Goal: Information Seeking & Learning: Learn about a topic

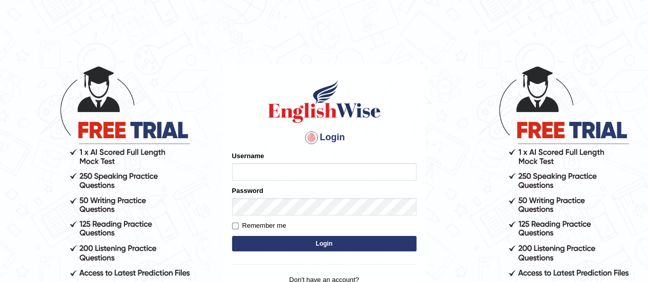
type input "karanvir_parramatta"
click at [474, 89] on body "Login Please fix the following errors: Username karanvir_parramatta Password Re…" at bounding box center [324, 173] width 648 height 282
type input "karanvir_parramatta"
click at [320, 246] on button "Login" at bounding box center [324, 243] width 185 height 15
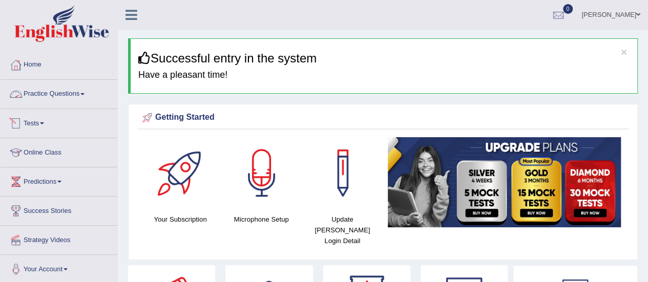
click at [81, 95] on link "Practice Questions" at bounding box center [59, 93] width 117 height 26
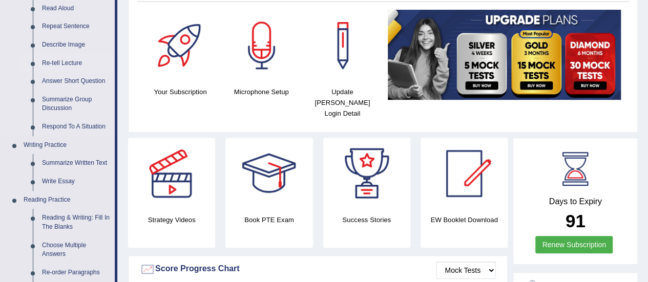
scroll to position [158, 0]
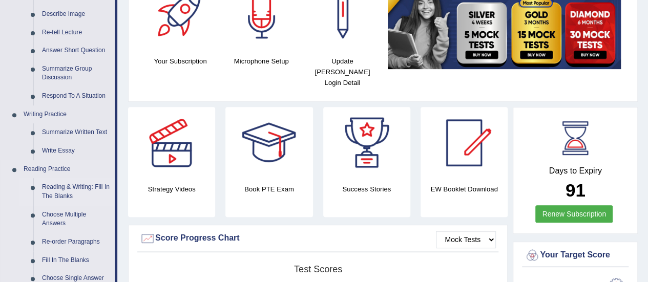
click at [62, 198] on link "Reading & Writing: Fill In The Blanks" at bounding box center [75, 191] width 77 height 27
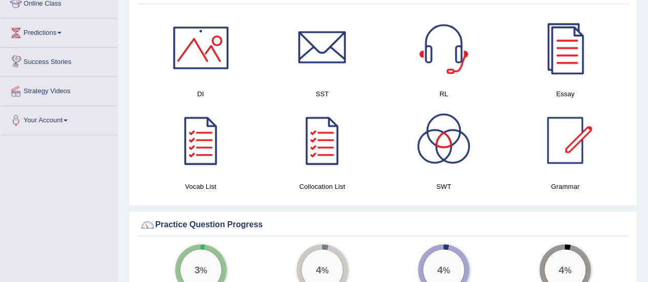
scroll to position [602, 0]
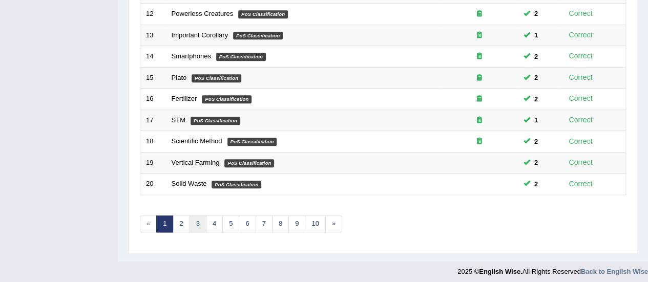
click at [199, 216] on link "3" at bounding box center [198, 224] width 17 height 17
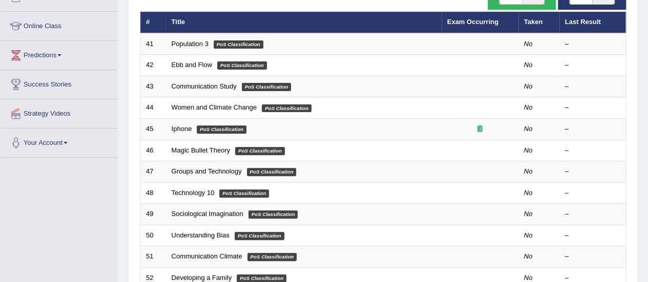
click at [192, 42] on link "Population 3" at bounding box center [190, 44] width 37 height 8
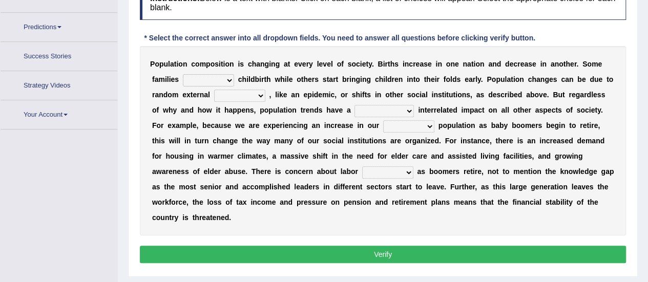
scroll to position [179, 0]
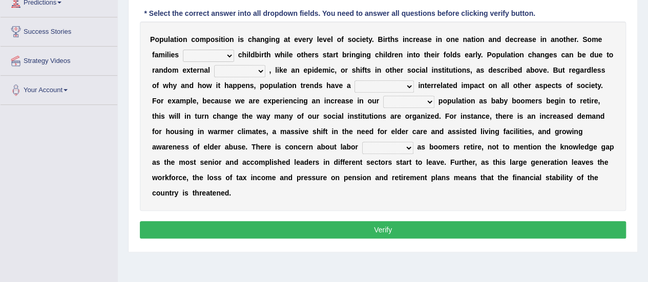
click at [222, 51] on select "demand default deliver delay" at bounding box center [208, 56] width 51 height 12
select select "delay"
click at [183, 50] on select "demand default deliver delay" at bounding box center [208, 56] width 51 height 12
click at [248, 67] on select "variations fortune formation forces" at bounding box center [239, 71] width 51 height 12
select select "forces"
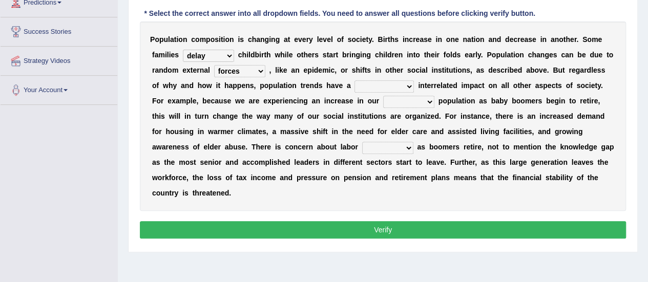
click at [214, 65] on select "variations fortune formation forces" at bounding box center [239, 71] width 51 height 12
click at [363, 82] on select "tremendous tenuous tremulous spontaneous" at bounding box center [384, 86] width 59 height 12
select select "tremendous"
click at [355, 80] on select "tremendous tenuous tremulous spontaneous" at bounding box center [384, 86] width 59 height 12
click at [404, 100] on select "tertiary senior junior primary" at bounding box center [408, 102] width 51 height 12
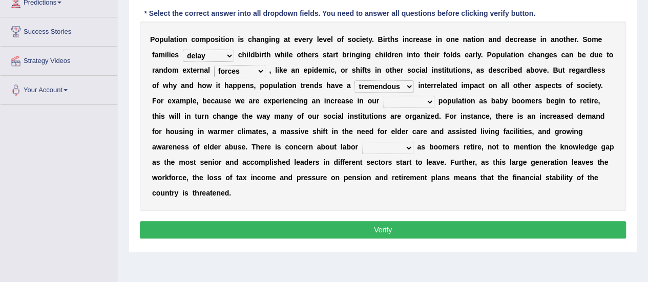
select select "junior"
click at [383, 96] on select "tertiary senior junior primary" at bounding box center [408, 102] width 51 height 12
click at [362, 149] on select "shortcuts shortfalls shortages shorthand" at bounding box center [387, 148] width 51 height 12
select select "shortages"
click at [362, 142] on select "shortcuts shortfalls shortages shorthand" at bounding box center [387, 148] width 51 height 12
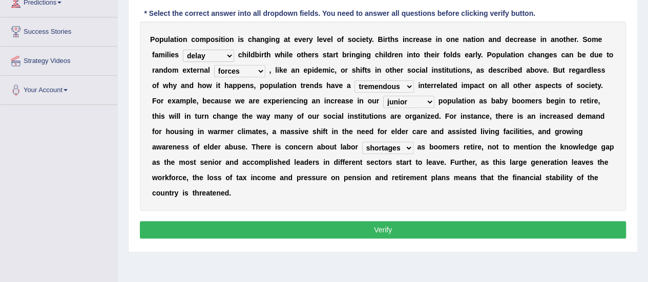
click at [351, 237] on button "Verify" at bounding box center [383, 229] width 486 height 17
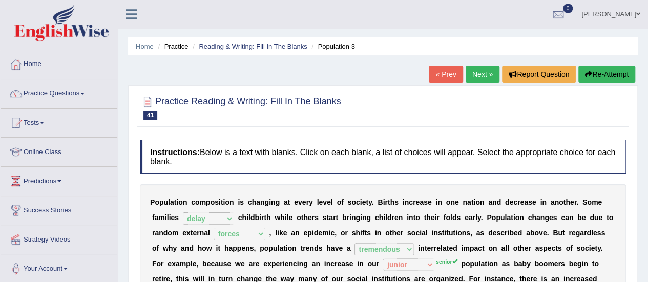
scroll to position [0, 0]
click at [473, 73] on link "Next »" at bounding box center [483, 74] width 34 height 17
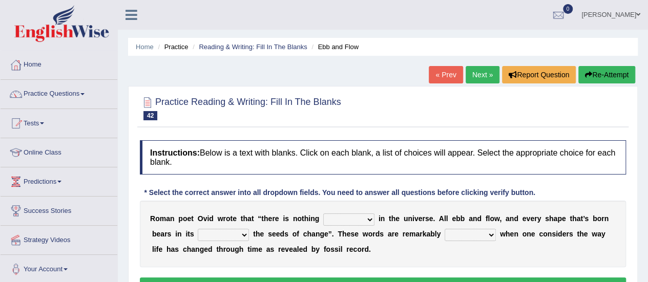
click at [486, 79] on link "Next »" at bounding box center [483, 74] width 34 height 17
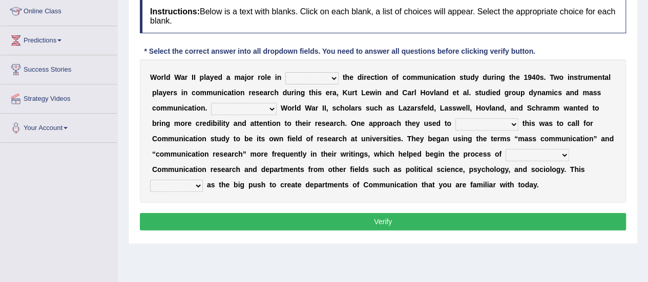
click at [323, 76] on select "shaping sharpening shunning shivering" at bounding box center [312, 78] width 53 height 12
select select "shaping"
click at [286, 72] on select "shaping sharpening shunning shivering" at bounding box center [312, 78] width 53 height 12
click at [259, 112] on select "Being followed To be followed Following Followed" at bounding box center [244, 109] width 66 height 12
select select "Following"
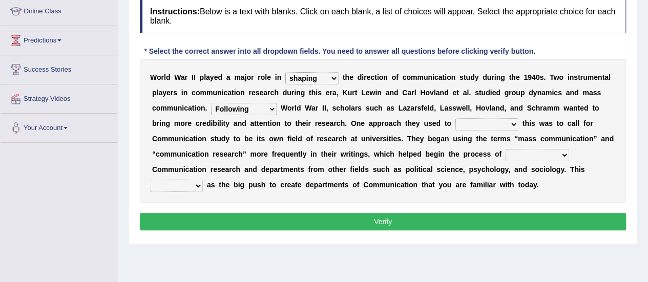
click at [211, 103] on select "Being followed To be followed Following Followed" at bounding box center [244, 109] width 66 height 12
click at [476, 126] on select "accompany accomplish acknowledge accommodate" at bounding box center [487, 124] width 63 height 12
select select "accomplish"
click at [456, 118] on select "accompany accomplish acknowledge accommodate" at bounding box center [487, 124] width 63 height 12
click at [512, 152] on select "discharging distinguishing disputing displaying" at bounding box center [538, 155] width 64 height 12
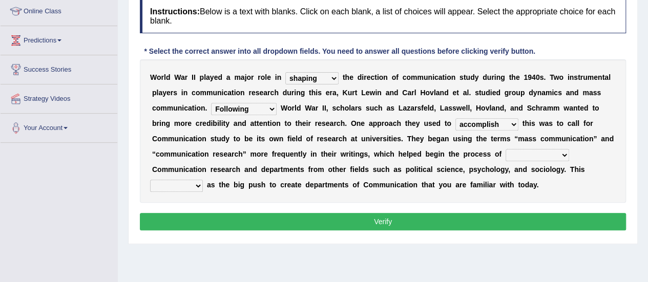
click at [366, 198] on div "W o r l d W a r I I p l a y e d a m a j o r r o l e i n shaping sharpening shun…" at bounding box center [383, 131] width 486 height 144
click at [531, 156] on select "discharging distinguishing disputing displaying" at bounding box center [538, 155] width 64 height 12
click at [506, 149] on select "discharging distinguishing disputing displaying" at bounding box center [538, 155] width 64 height 12
drag, startPoint x: 542, startPoint y: 148, endPoint x: 538, endPoint y: 190, distance: 42.2
click at [538, 190] on div "W o r l d W a r I I p l a y e d a m a j o r r o l e i n shaping sharpening shun…" at bounding box center [383, 131] width 486 height 144
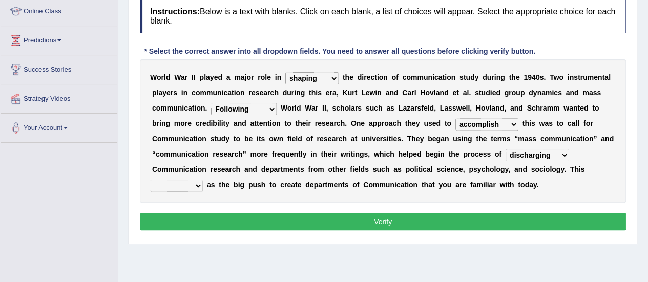
select select "distinguishing"
click at [506, 149] on select "discharging distinguishing disputing displaying" at bounding box center [538, 155] width 64 height 12
click at [188, 183] on select "served considered regarded provided" at bounding box center [176, 186] width 53 height 12
select select "served"
click at [150, 180] on select "served considered regarded provided" at bounding box center [176, 186] width 53 height 12
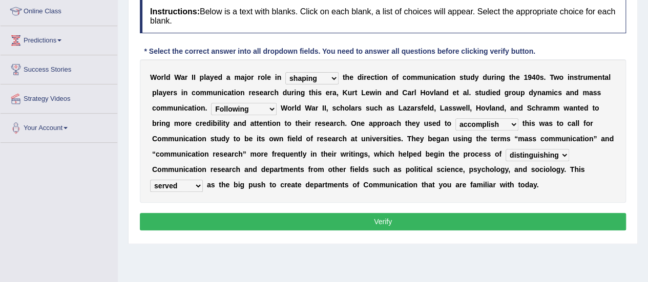
click at [257, 225] on button "Verify" at bounding box center [383, 221] width 486 height 17
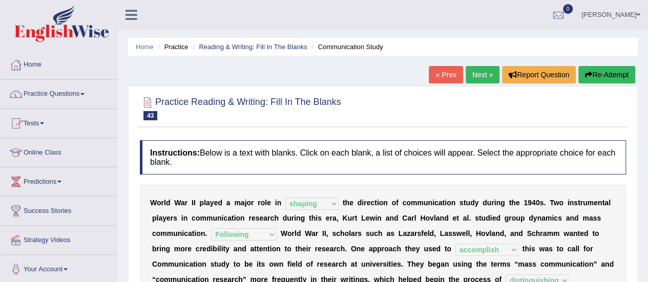
click at [73, 95] on link "Practice Questions" at bounding box center [59, 93] width 117 height 26
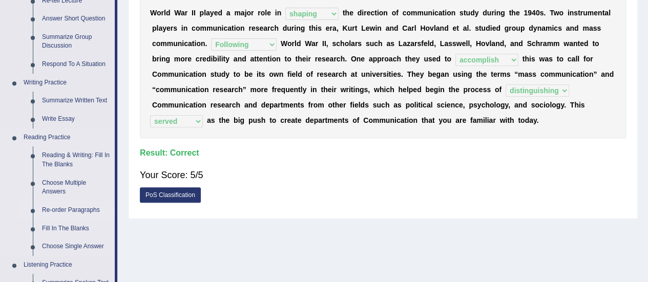
scroll to position [191, 0]
click at [66, 219] on link "Fill In The Blanks" at bounding box center [75, 228] width 77 height 18
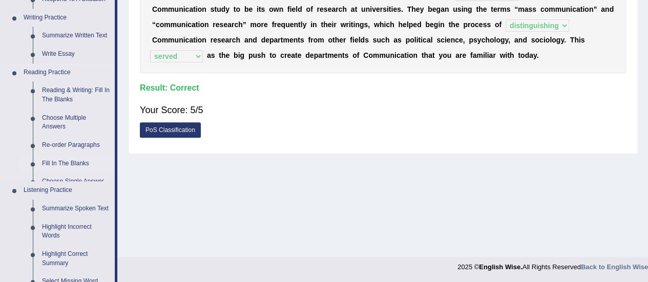
scroll to position [454, 0]
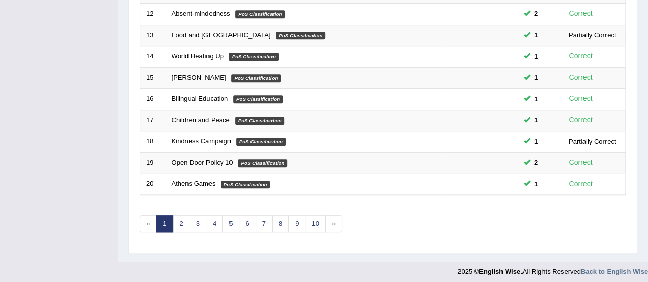
click at [208, 222] on link "4" at bounding box center [214, 224] width 17 height 17
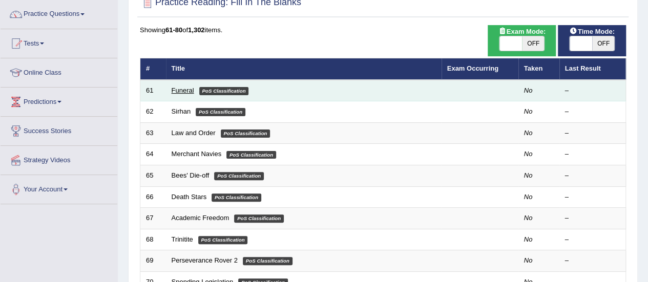
click at [178, 92] on link "Funeral" at bounding box center [183, 91] width 23 height 8
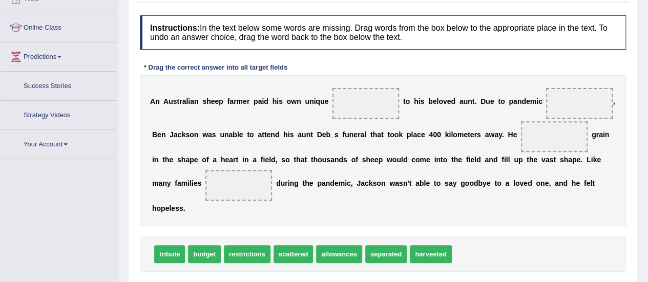
scroll to position [144, 0]
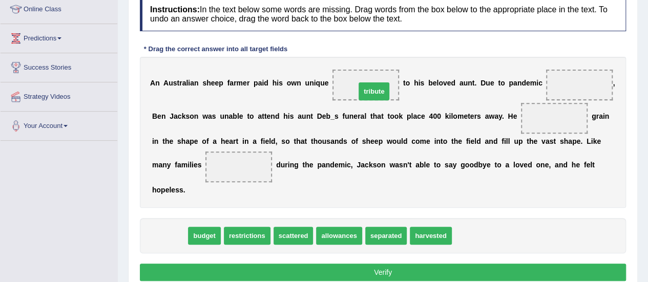
drag, startPoint x: 171, startPoint y: 238, endPoint x: 376, endPoint y: 94, distance: 250.5
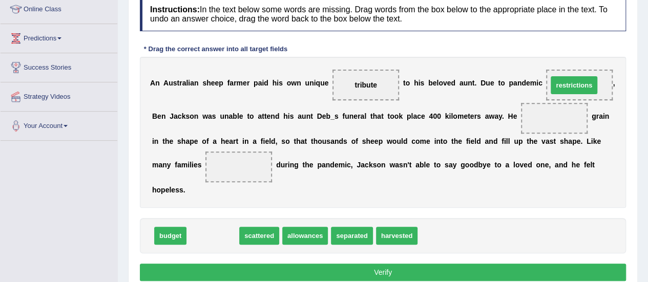
drag, startPoint x: 220, startPoint y: 234, endPoint x: 581, endPoint y: 80, distance: 392.8
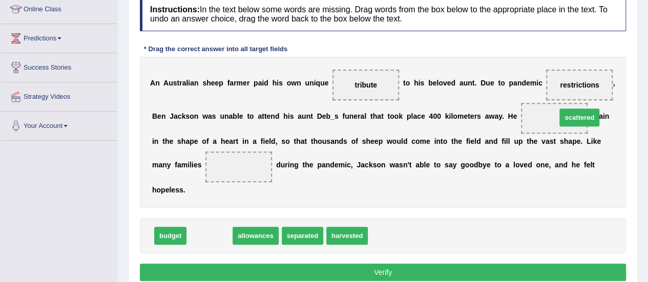
drag, startPoint x: 218, startPoint y: 229, endPoint x: 587, endPoint y: 110, distance: 387.8
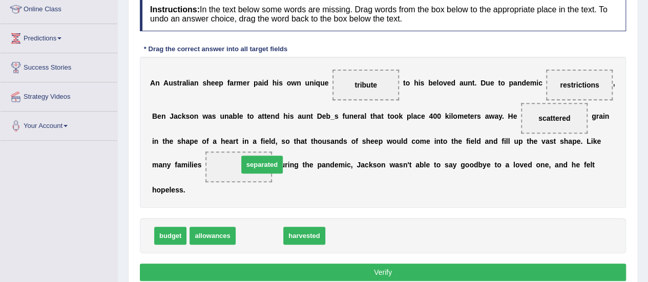
drag, startPoint x: 261, startPoint y: 236, endPoint x: 258, endPoint y: 161, distance: 74.9
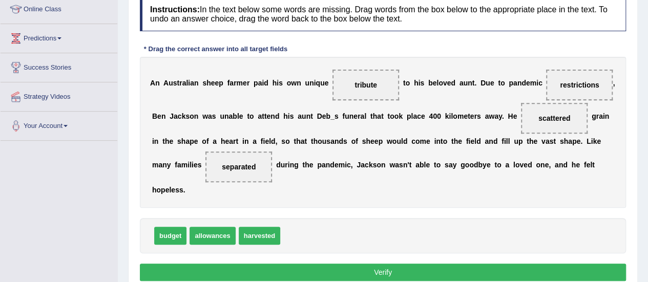
click at [353, 267] on button "Verify" at bounding box center [383, 272] width 486 height 17
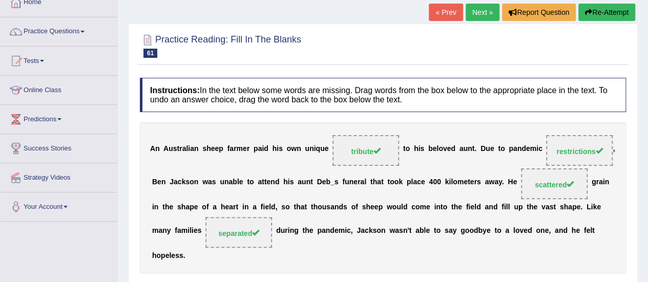
scroll to position [57, 0]
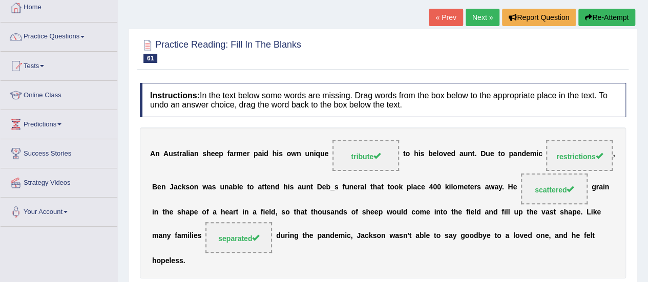
click at [475, 15] on link "Next »" at bounding box center [483, 17] width 34 height 17
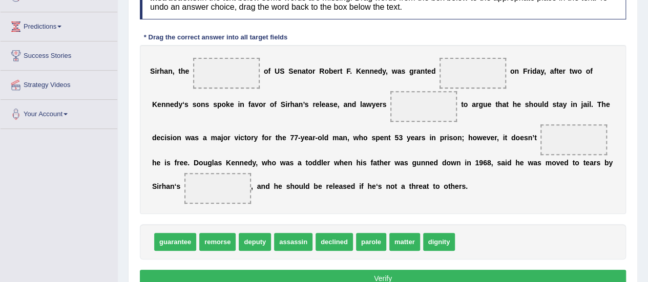
scroll to position [146, 0]
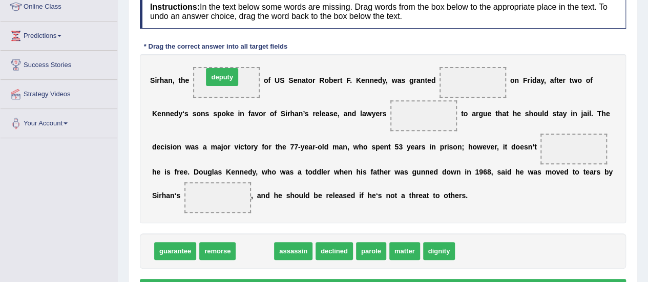
drag, startPoint x: 252, startPoint y: 250, endPoint x: 219, endPoint y: 76, distance: 176.9
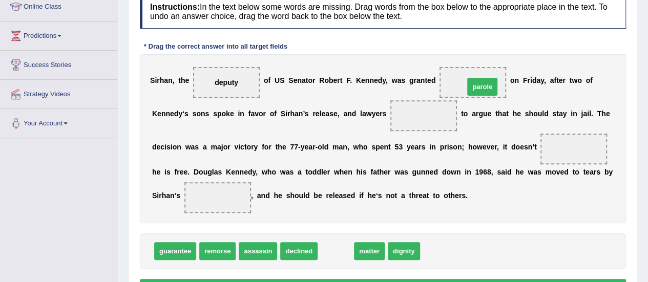
drag, startPoint x: 336, startPoint y: 254, endPoint x: 481, endPoint y: 90, distance: 219.0
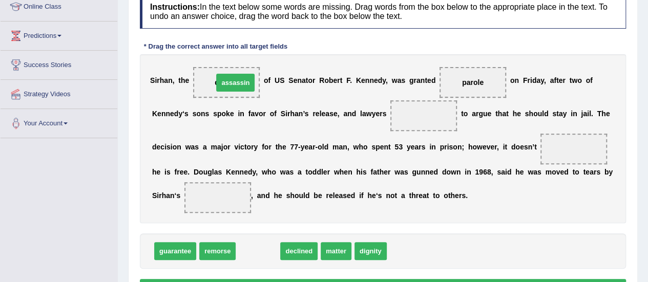
drag, startPoint x: 263, startPoint y: 253, endPoint x: 240, endPoint y: 84, distance: 170.8
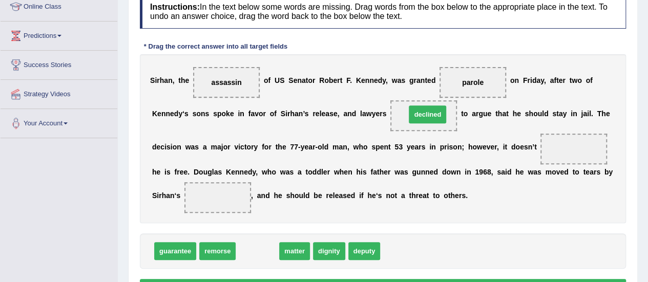
drag, startPoint x: 255, startPoint y: 246, endPoint x: 425, endPoint y: 109, distance: 218.1
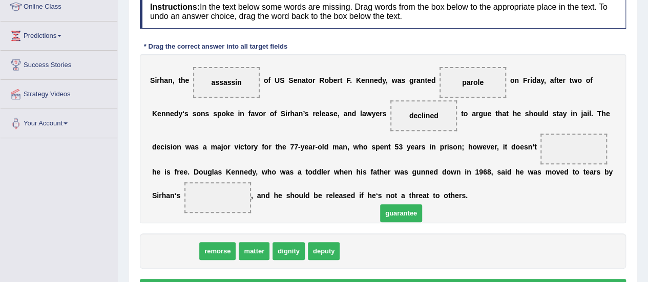
drag, startPoint x: 189, startPoint y: 250, endPoint x: 415, endPoint y: 212, distance: 229.2
click at [415, 212] on span "guarantee" at bounding box center [401, 214] width 42 height 18
click at [566, 149] on span at bounding box center [574, 149] width 67 height 31
drag, startPoint x: 173, startPoint y: 247, endPoint x: 555, endPoint y: 146, distance: 394.9
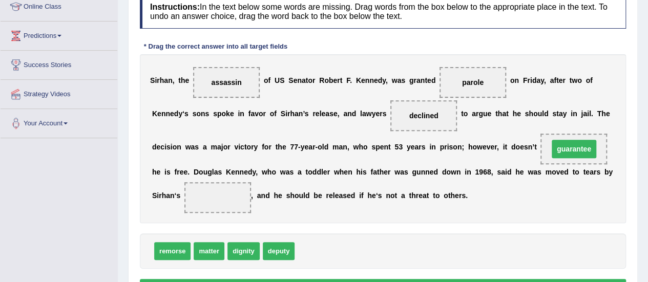
click at [555, 146] on span "guarantee" at bounding box center [574, 149] width 67 height 31
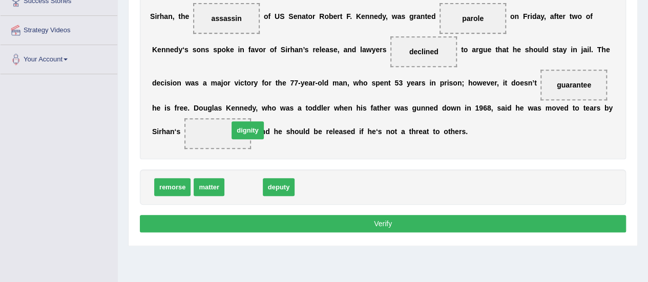
drag, startPoint x: 233, startPoint y: 188, endPoint x: 224, endPoint y: 107, distance: 81.5
click at [232, 121] on span "dignity" at bounding box center [248, 130] width 32 height 18
drag, startPoint x: 233, startPoint y: 185, endPoint x: 200, endPoint y: 142, distance: 53.7
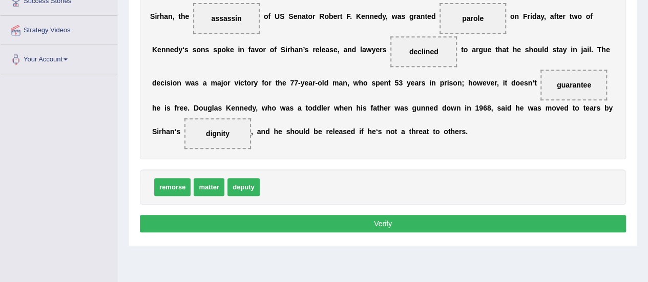
click at [298, 220] on button "Verify" at bounding box center [383, 223] width 486 height 17
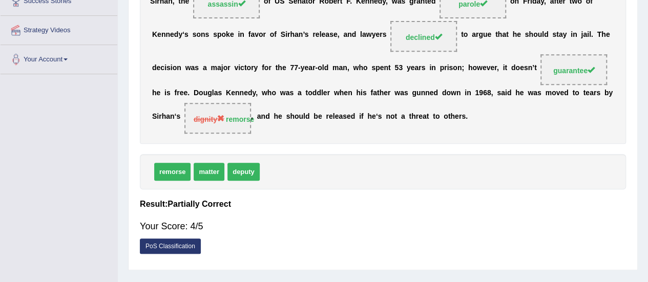
click at [374, 231] on div "Your Score: 4/5" at bounding box center [383, 226] width 486 height 25
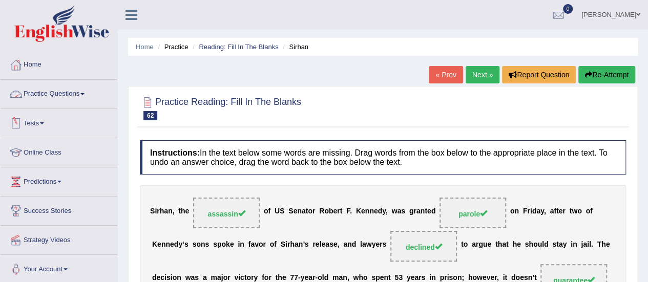
click at [63, 102] on link "Practice Questions" at bounding box center [59, 93] width 117 height 26
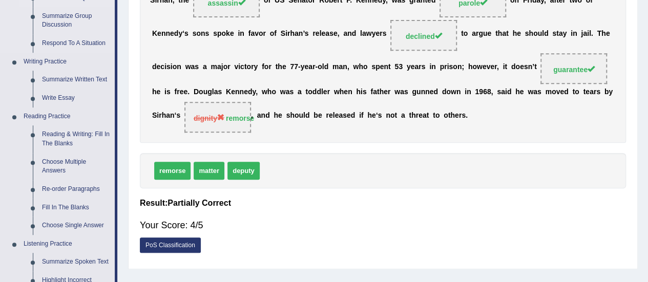
scroll to position [216, 0]
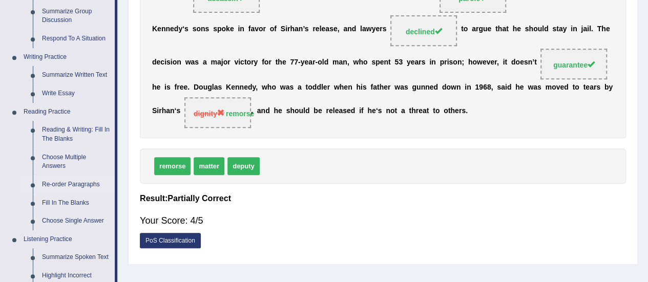
click at [72, 182] on link "Re-order Paragraphs" at bounding box center [75, 185] width 77 height 18
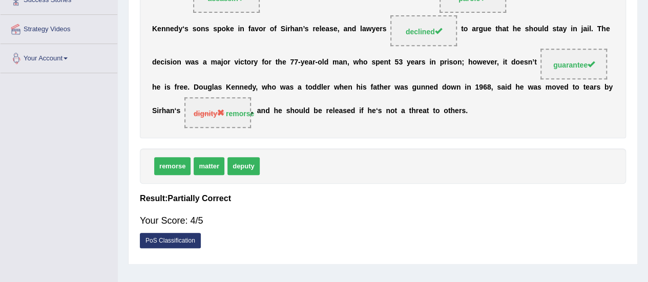
scroll to position [240, 0]
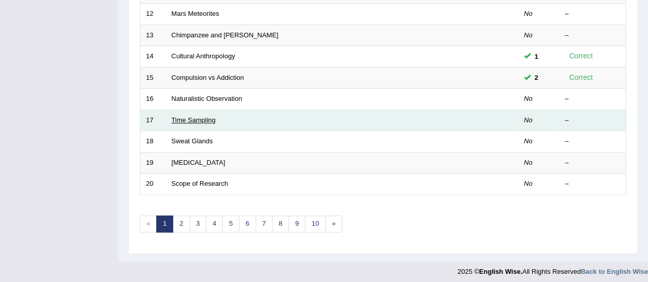
click at [187, 116] on link "Time Sampling" at bounding box center [194, 120] width 44 height 8
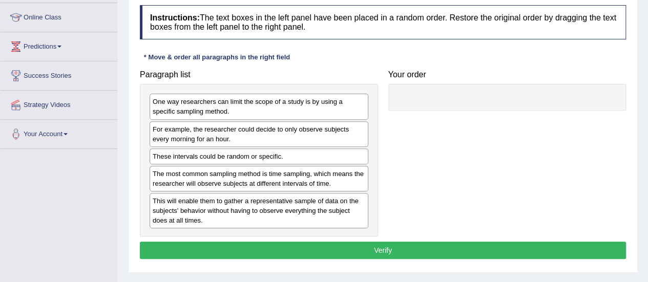
scroll to position [136, 0]
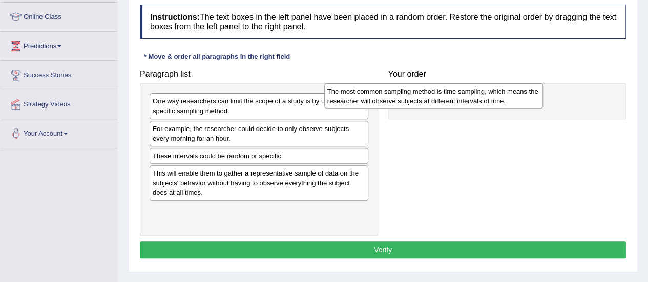
drag, startPoint x: 299, startPoint y: 172, endPoint x: 474, endPoint y: 91, distance: 192.9
click at [474, 91] on div "The most common sampling method is time sampling, which means the researcher wi…" at bounding box center [434, 97] width 219 height 26
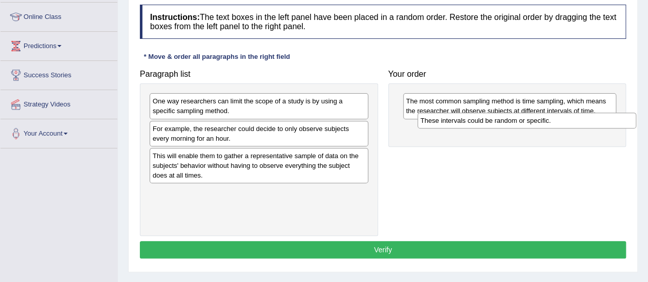
drag, startPoint x: 261, startPoint y: 155, endPoint x: 529, endPoint y: 120, distance: 269.8
click at [529, 120] on div "These intervals could be random or specific." at bounding box center [527, 120] width 219 height 15
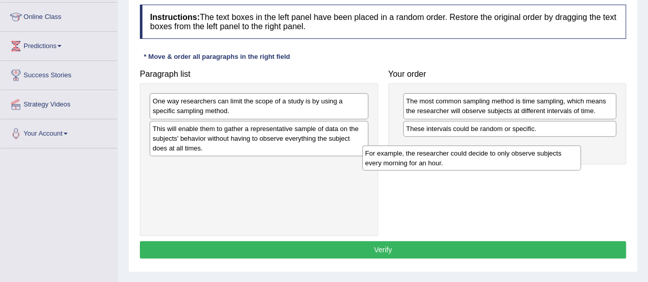
drag, startPoint x: 325, startPoint y: 135, endPoint x: 538, endPoint y: 160, distance: 215.2
click at [538, 160] on div "For example, the researcher could decide to only observe subjects every morning…" at bounding box center [471, 159] width 219 height 26
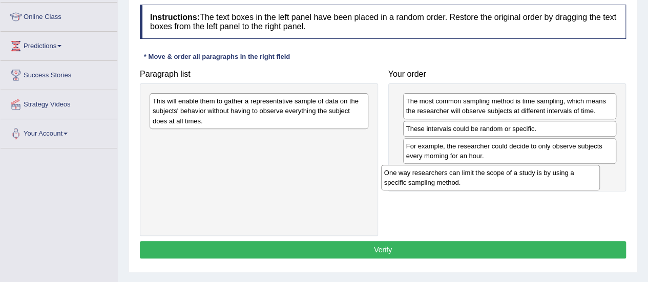
drag, startPoint x: 238, startPoint y: 103, endPoint x: 469, endPoint y: 172, distance: 240.7
click at [469, 172] on div "One way researchers can limit the scope of a study is by using a specific sampl…" at bounding box center [490, 178] width 219 height 26
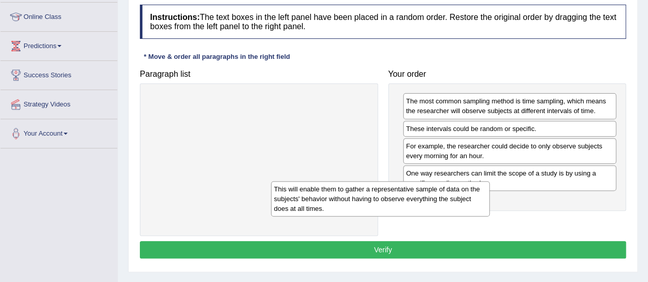
drag, startPoint x: 208, startPoint y: 119, endPoint x: 330, endPoint y: 208, distance: 150.1
click at [330, 208] on div "This will enable them to gather a representative sample of data on the subjects…" at bounding box center [380, 198] width 219 height 35
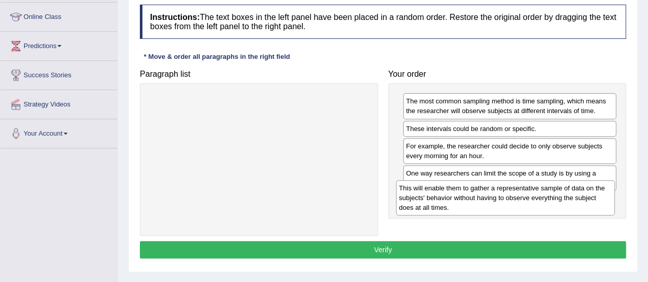
drag, startPoint x: 299, startPoint y: 109, endPoint x: 545, endPoint y: 196, distance: 261.5
click at [545, 196] on div "This will enable them to gather a representative sample of data on the subjects…" at bounding box center [505, 197] width 219 height 35
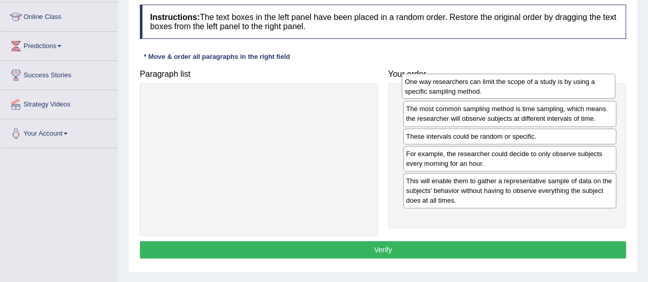
drag, startPoint x: 526, startPoint y: 174, endPoint x: 524, endPoint y: 85, distance: 88.7
click at [524, 86] on div "One way researchers can limit the scope of a study is by using a specific sampl…" at bounding box center [509, 87] width 214 height 26
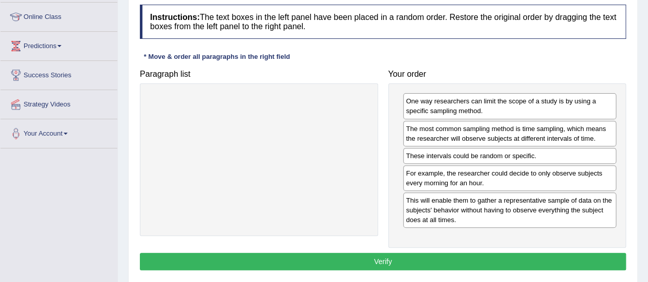
click at [423, 253] on button "Verify" at bounding box center [383, 261] width 486 height 17
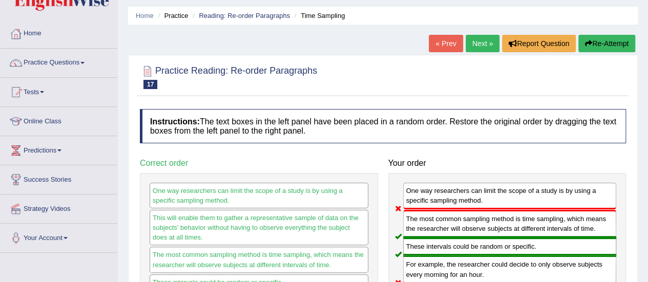
scroll to position [0, 0]
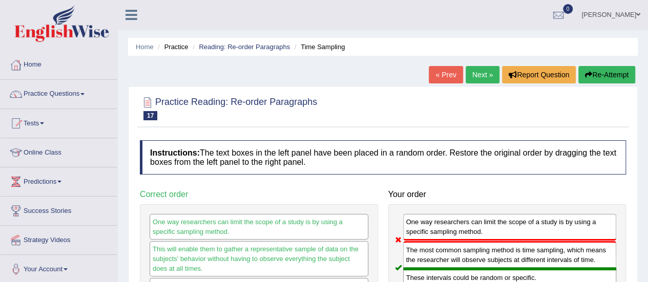
click at [473, 76] on link "Next »" at bounding box center [483, 74] width 34 height 17
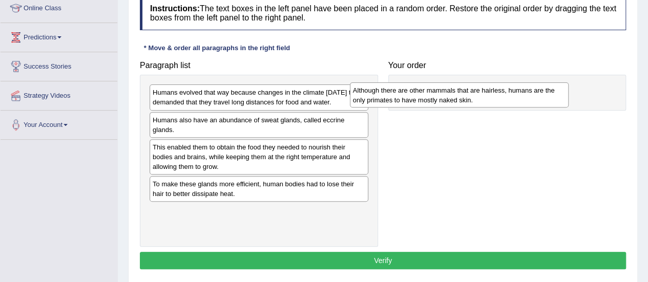
drag, startPoint x: 253, startPoint y: 131, endPoint x: 454, endPoint y: 94, distance: 204.4
click at [454, 94] on div "Although there are other mammals that are hairless, humans are the only primate…" at bounding box center [459, 96] width 219 height 26
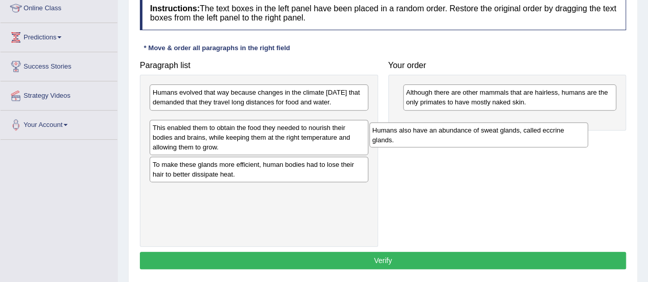
drag, startPoint x: 290, startPoint y: 121, endPoint x: 512, endPoint y: 118, distance: 221.5
click at [512, 123] on div "Humans also have an abundance of sweat glands, called eccrine glands." at bounding box center [479, 136] width 219 height 26
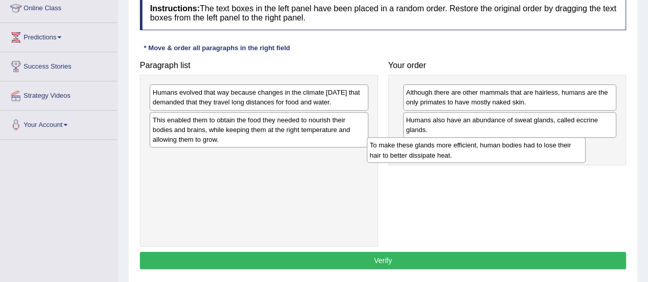
drag, startPoint x: 320, startPoint y: 172, endPoint x: 536, endPoint y: 149, distance: 217.5
click at [538, 151] on div "To make these glands more efficient, human bodies had to lose their hair to bet…" at bounding box center [476, 150] width 219 height 26
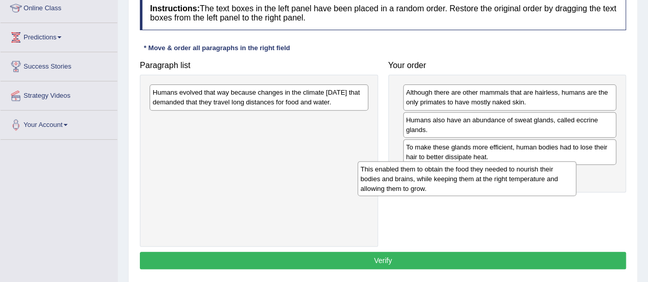
drag, startPoint x: 305, startPoint y: 133, endPoint x: 519, endPoint y: 174, distance: 218.2
click at [518, 174] on div "This enabled them to obtain the food they needed to nourish their bodies and br…" at bounding box center [467, 178] width 219 height 35
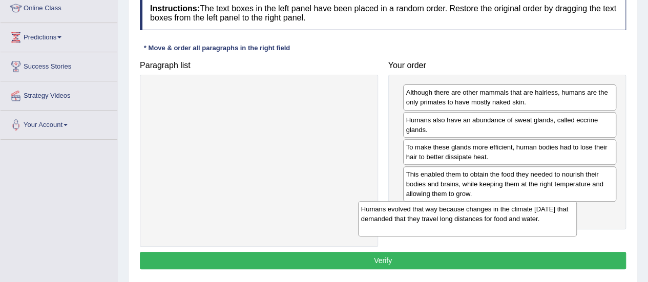
drag, startPoint x: 337, startPoint y: 105, endPoint x: 548, endPoint y: 223, distance: 241.0
click at [548, 223] on div "Humans evolved that way because changes in the climate 200,000 years ago that d…" at bounding box center [467, 218] width 219 height 35
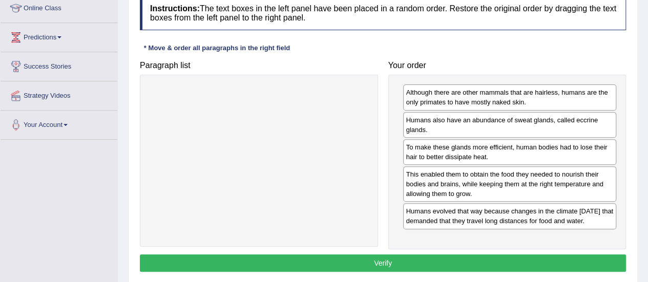
drag, startPoint x: 503, startPoint y: 259, endPoint x: 497, endPoint y: 263, distance: 7.7
click at [497, 263] on div "Instructions: The text boxes in the left panel have been placed in a random ord…" at bounding box center [383, 135] width 492 height 289
click at [477, 272] on button "Verify" at bounding box center [383, 263] width 486 height 17
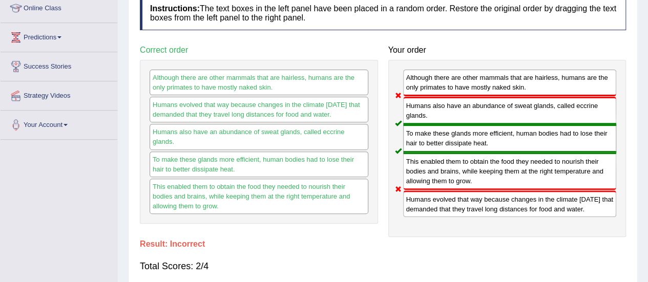
click at [222, 245] on div "Instructions: The text boxes in the left panel have been placed in a random ord…" at bounding box center [383, 139] width 492 height 296
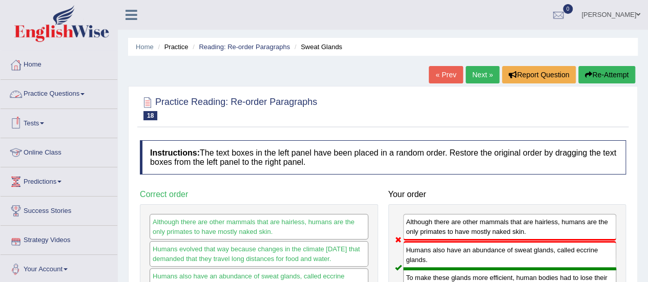
click at [72, 87] on link "Practice Questions" at bounding box center [59, 93] width 117 height 26
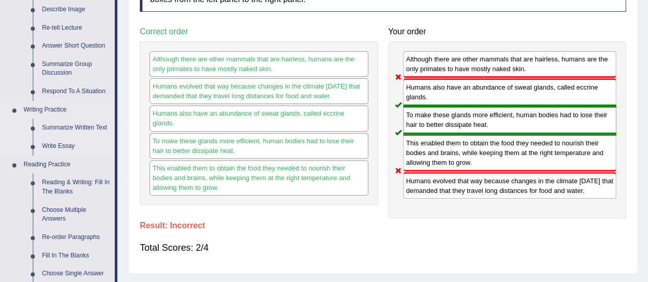
scroll to position [258, 0]
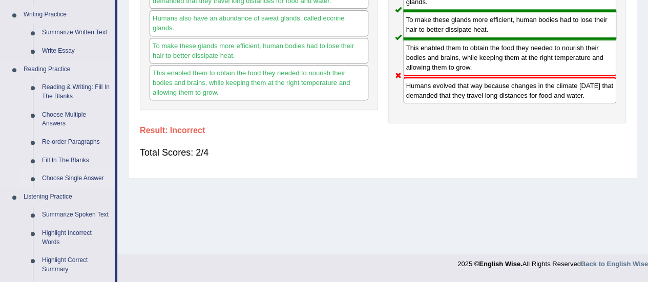
click at [65, 178] on link "Choose Single Answer" at bounding box center [75, 179] width 77 height 18
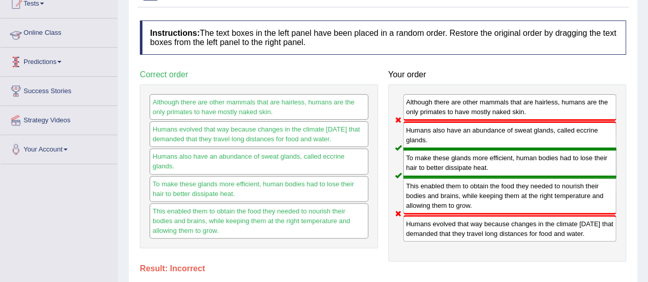
scroll to position [151, 0]
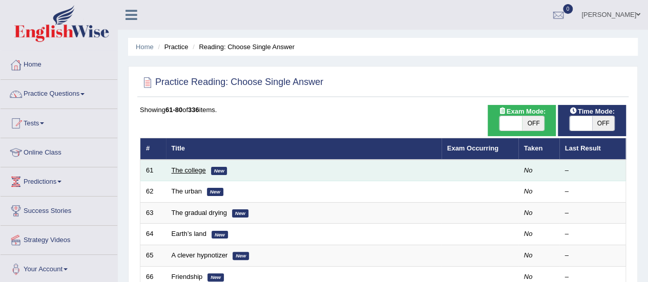
click at [184, 170] on link "The college" at bounding box center [189, 171] width 34 height 8
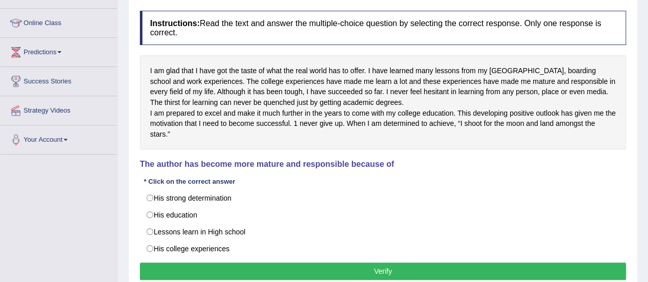
scroll to position [130, 0]
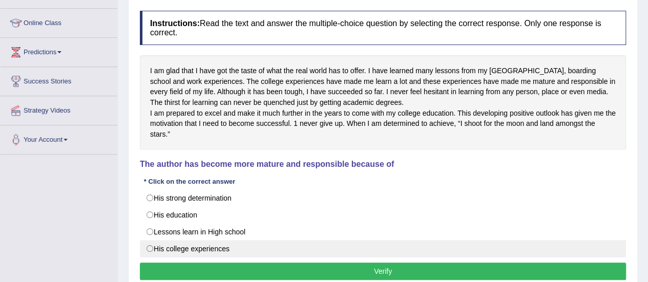
click at [267, 250] on label "His college experiences" at bounding box center [383, 248] width 486 height 17
radio input "true"
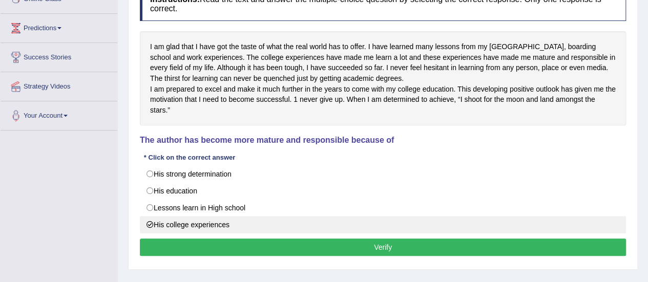
scroll to position [154, 0]
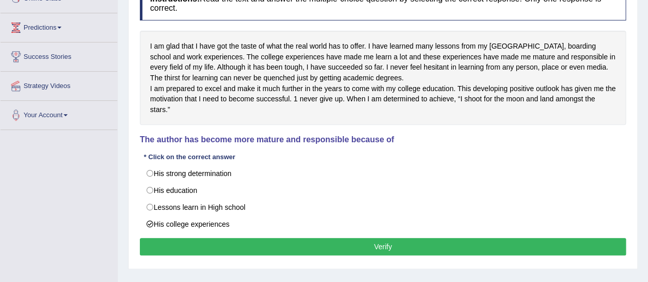
click at [284, 245] on div "Instructions: Read the text and answer the multiple-choice question by selectin…" at bounding box center [383, 122] width 492 height 282
click at [278, 256] on button "Verify" at bounding box center [383, 246] width 486 height 17
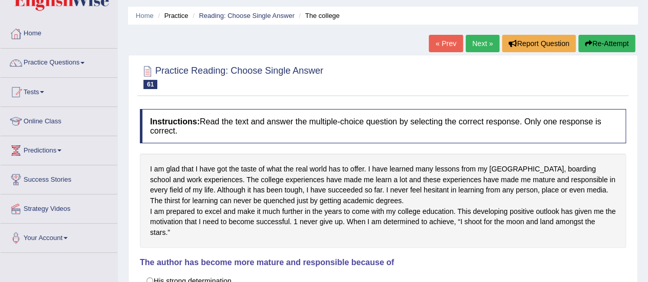
scroll to position [29, 0]
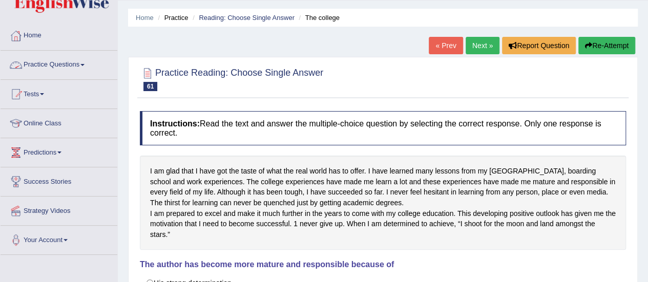
click at [69, 65] on link "Practice Questions" at bounding box center [59, 64] width 117 height 26
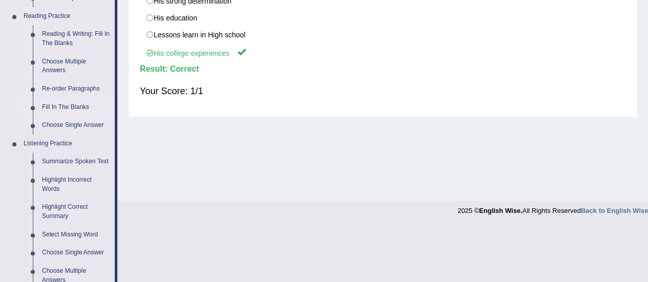
scroll to position [310, 0]
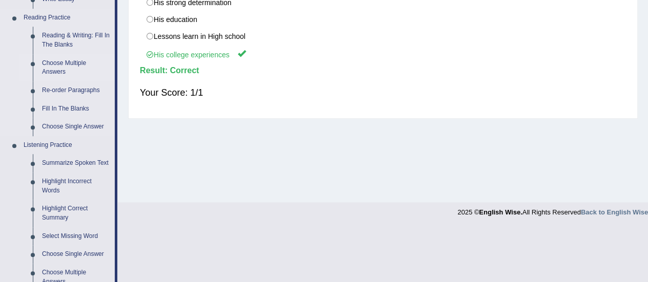
click at [59, 68] on link "Choose Multiple Answers" at bounding box center [75, 67] width 77 height 27
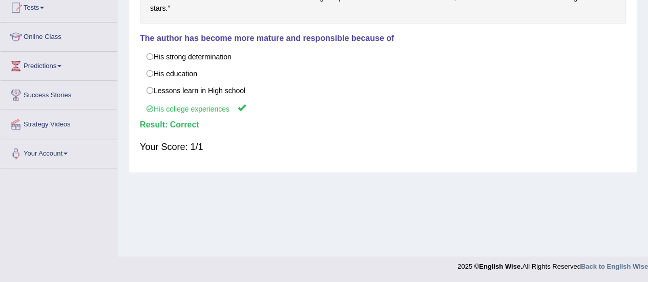
scroll to position [149, 0]
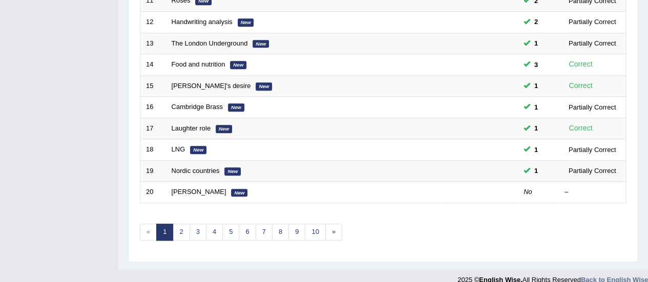
scroll to position [391, 0]
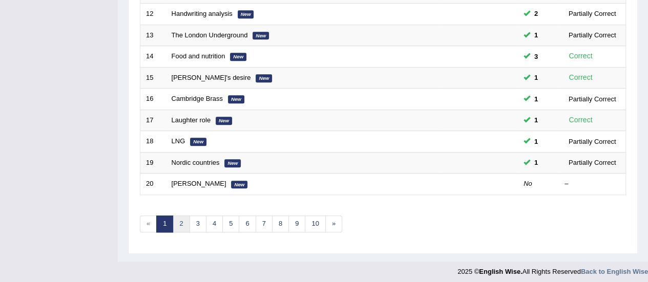
click at [184, 224] on link "2" at bounding box center [181, 224] width 17 height 17
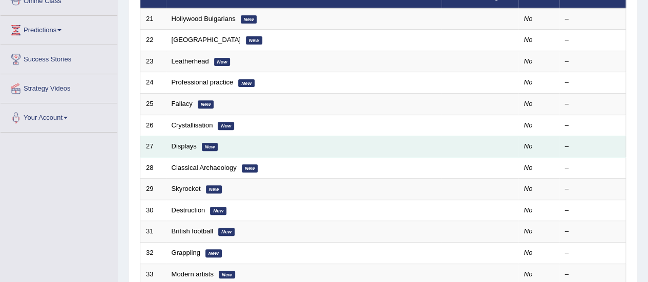
scroll to position [152, 0]
click at [186, 148] on link "Displays" at bounding box center [184, 147] width 25 height 8
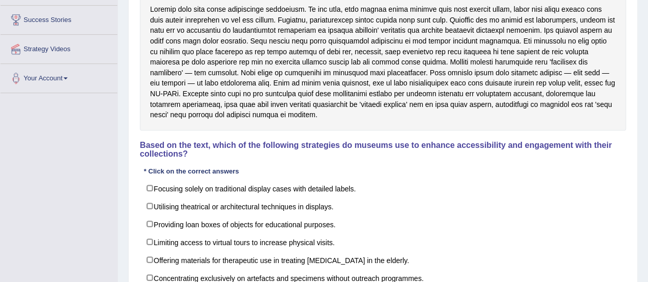
scroll to position [192, 0]
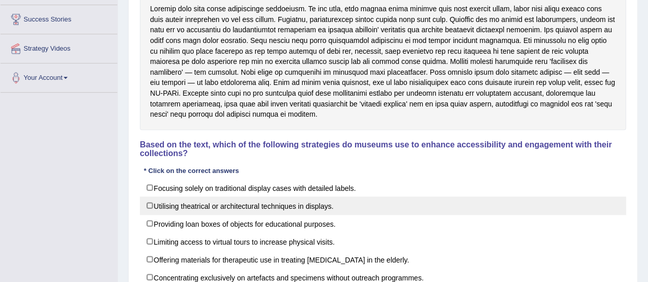
drag, startPoint x: 267, startPoint y: 181, endPoint x: 265, endPoint y: 207, distance: 26.2
click at [267, 181] on label "Focusing solely on traditional display cases with detailed labels." at bounding box center [383, 188] width 486 height 18
checkbox input "true"
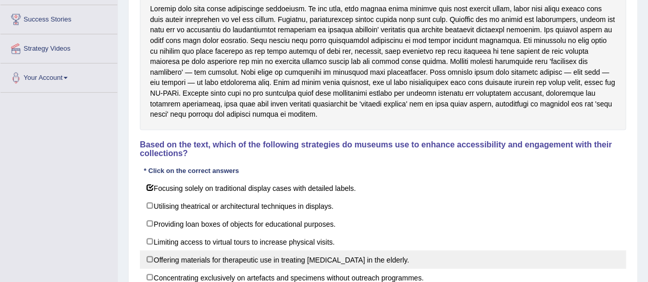
click at [265, 251] on label "Offering materials for therapeutic use in treating [MEDICAL_DATA] in the elderl…" at bounding box center [383, 260] width 486 height 18
checkbox input "true"
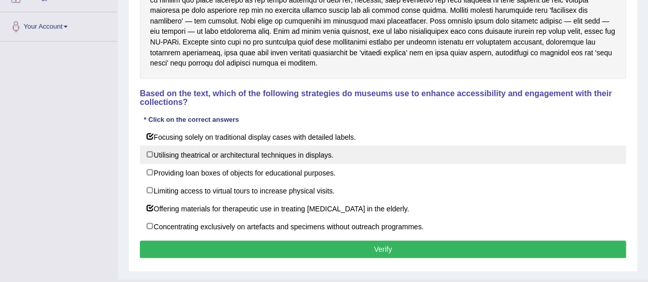
scroll to position [246, 0]
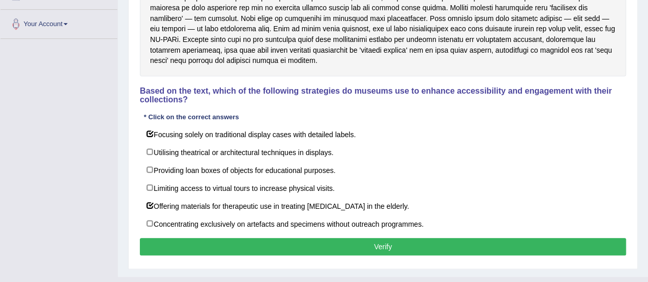
click at [375, 246] on button "Verify" at bounding box center [383, 246] width 486 height 17
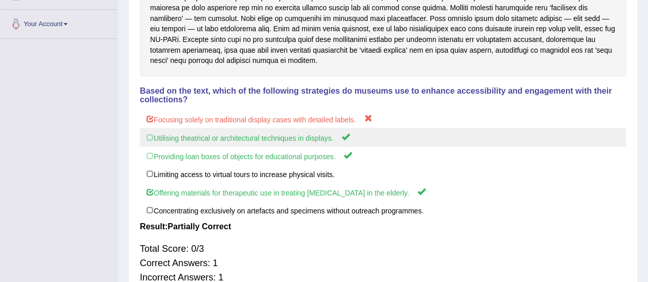
drag, startPoint x: 222, startPoint y: 131, endPoint x: 222, endPoint y: 144, distance: 12.8
click at [222, 144] on label "Utilising theatrical or architectural techniques in displays." at bounding box center [383, 137] width 486 height 19
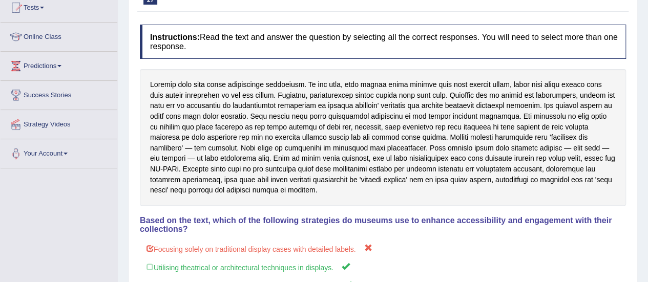
scroll to position [116, 0]
